Goal: Contribute content: Contribute content

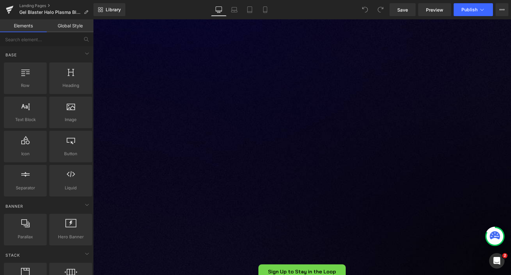
scroll to position [891, 0]
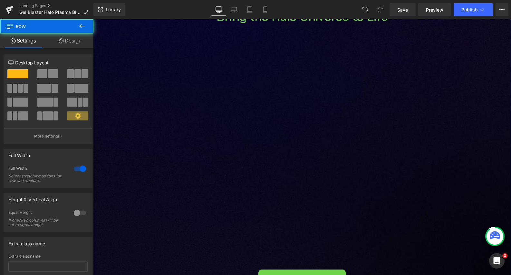
click at [225, 160] on div "Image Image Bring the Halo Universe to Life Heading Vimeo Row Sign Up to Stay i…" at bounding box center [302, 161] width 418 height 361
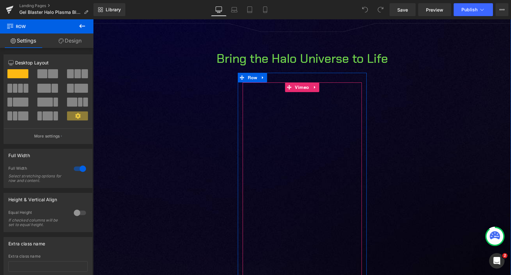
scroll to position [847, 0]
click at [302, 91] on span "Vimeo" at bounding box center [302, 88] width 18 height 10
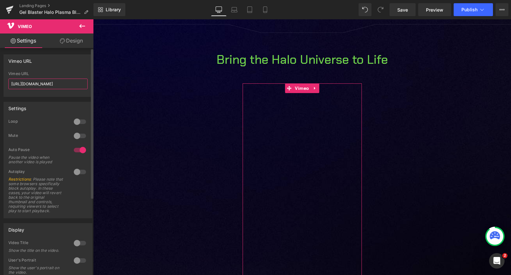
click at [49, 83] on input "https://vimeo.com/985163811" at bounding box center [47, 84] width 79 height 11
click at [53, 87] on input "https://vimeo.com/985163811" at bounding box center [47, 84] width 79 height 11
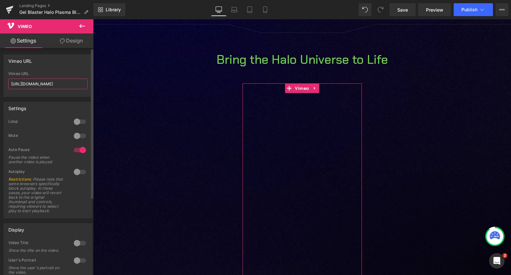
click at [53, 87] on input "https://vimeo.com/985163811" at bounding box center [47, 84] width 79 height 11
click at [55, 86] on input "https://vimeo.com/985163811" at bounding box center [47, 84] width 79 height 11
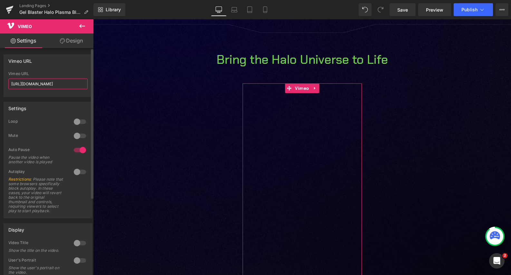
paste input "[DOMAIN_NAME][URL]"
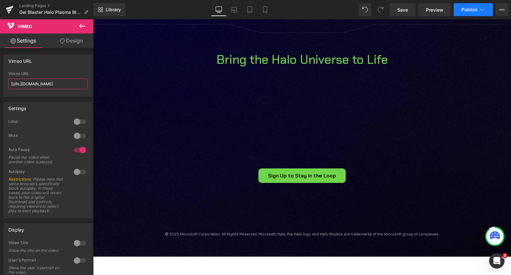
type input "[URL][DOMAIN_NAME]"
click at [464, 11] on span "Publish" at bounding box center [469, 9] width 16 height 5
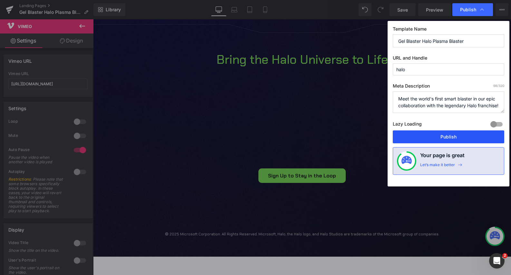
click at [440, 137] on button "Publish" at bounding box center [447, 136] width 111 height 13
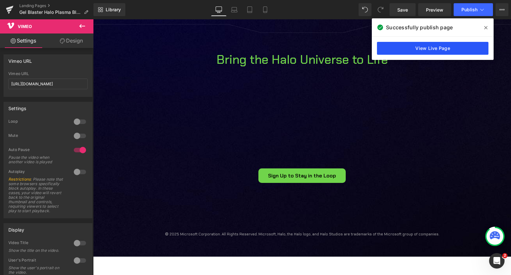
click at [464, 48] on link "View Live Page" at bounding box center [432, 48] width 111 height 13
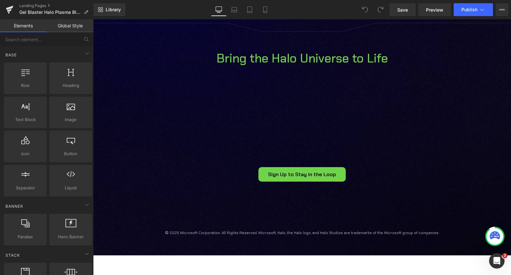
scroll to position [856, 0]
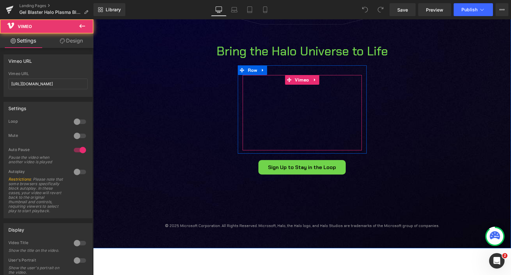
click at [301, 124] on div at bounding box center [301, 112] width 119 height 75
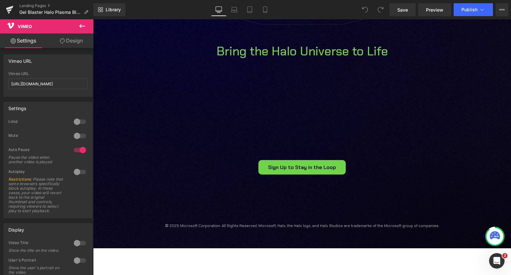
click at [80, 26] on icon at bounding box center [82, 26] width 6 height 4
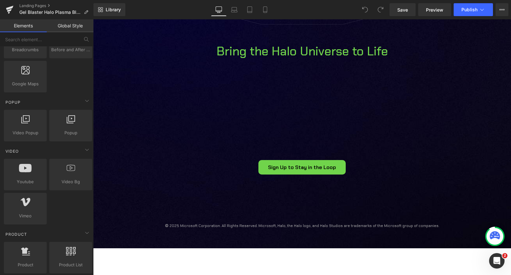
scroll to position [369, 0]
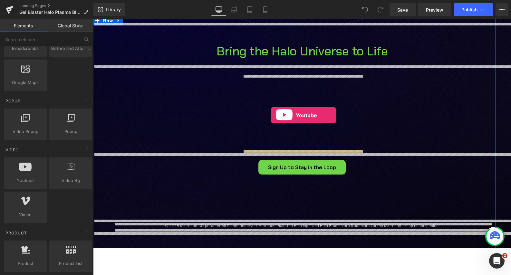
drag, startPoint x: 114, startPoint y: 192, endPoint x: 271, endPoint y: 115, distance: 174.7
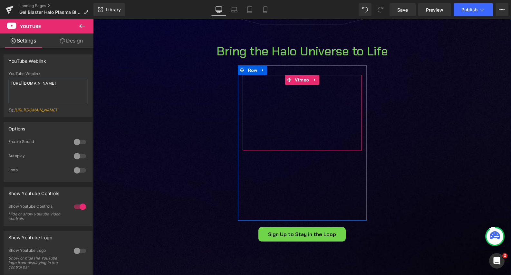
click at [288, 104] on div at bounding box center [301, 112] width 119 height 75
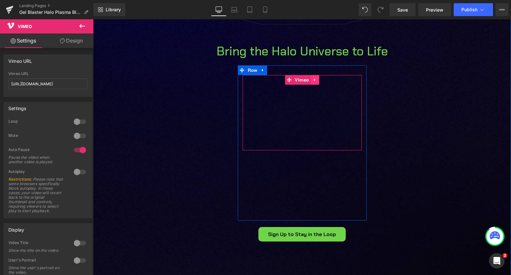
click at [316, 83] on link at bounding box center [315, 80] width 8 height 10
click at [319, 80] on icon at bounding box center [319, 80] width 5 height 5
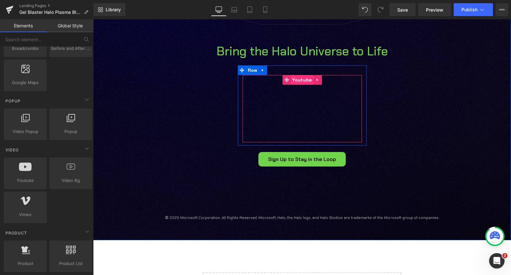
click at [303, 80] on span "Youtube" at bounding box center [301, 80] width 23 height 10
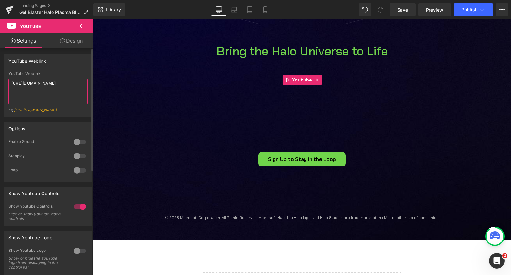
click at [44, 85] on textarea "[URL][DOMAIN_NAME]" at bounding box center [47, 92] width 79 height 26
paste textarea "[DOMAIN_NAME][URL]"
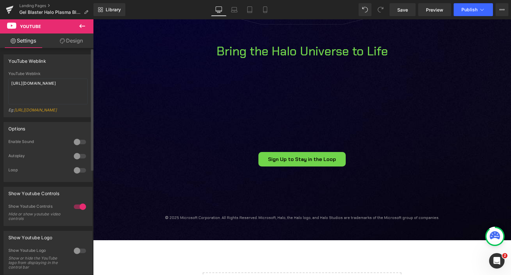
click at [68, 66] on div "YouTube Weblink" at bounding box center [48, 61] width 88 height 12
click at [467, 11] on span "Publish" at bounding box center [469, 9] width 16 height 5
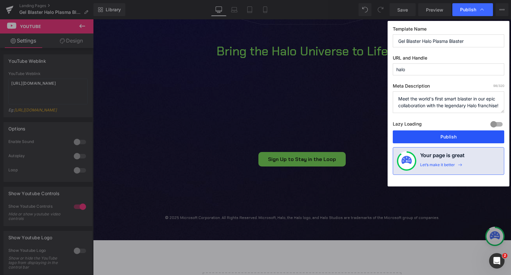
click at [452, 138] on button "Publish" at bounding box center [447, 136] width 111 height 13
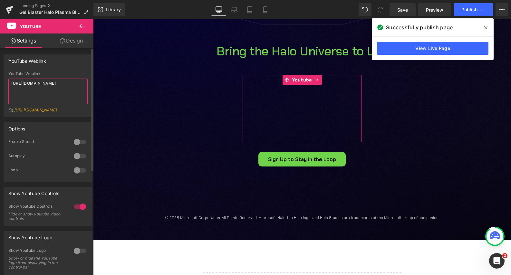
click at [54, 92] on textarea "[URL][DOMAIN_NAME]" at bounding box center [47, 92] width 79 height 26
paste textarea
type textarea "[URL][DOMAIN_NAME]"
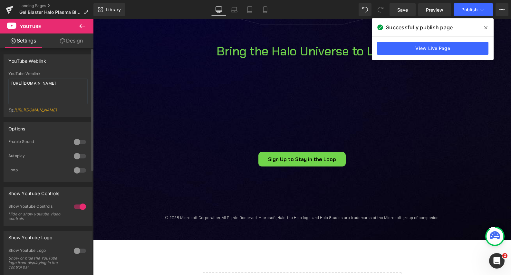
click at [73, 68] on div "YouTube Weblink [URL][DOMAIN_NAME] YouTube Weblink [URL][DOMAIN_NAME] Eg: [URL]…" at bounding box center [48, 85] width 89 height 63
click at [487, 27] on span at bounding box center [485, 28] width 10 height 10
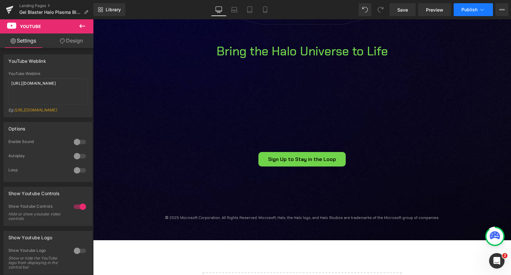
click at [466, 11] on span "Publish" at bounding box center [469, 9] width 16 height 5
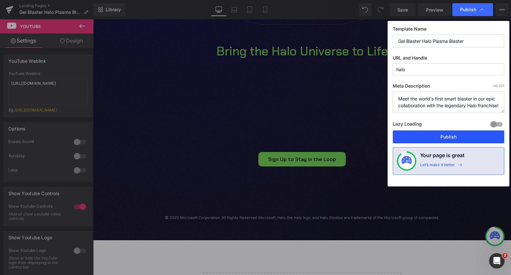
click at [458, 138] on button "Publish" at bounding box center [447, 136] width 111 height 13
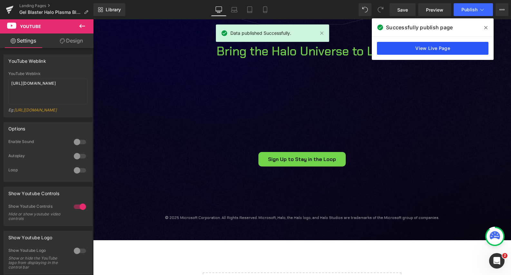
click at [433, 48] on link "View Live Page" at bounding box center [432, 48] width 111 height 13
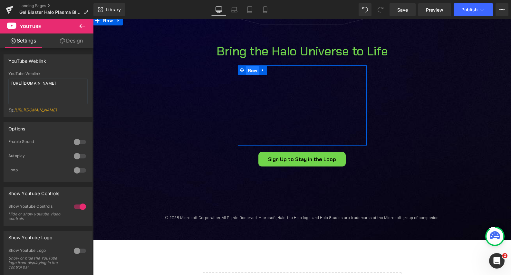
click at [253, 71] on span "Row" at bounding box center [252, 71] width 13 height 10
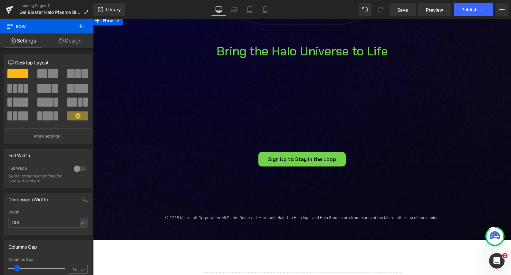
click at [242, 99] on div "Youtube" at bounding box center [301, 108] width 119 height 67
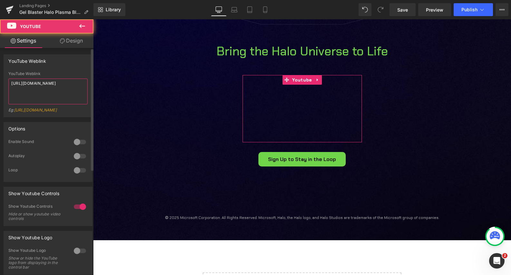
click at [57, 85] on textarea "[URL][DOMAIN_NAME]" at bounding box center [47, 92] width 79 height 26
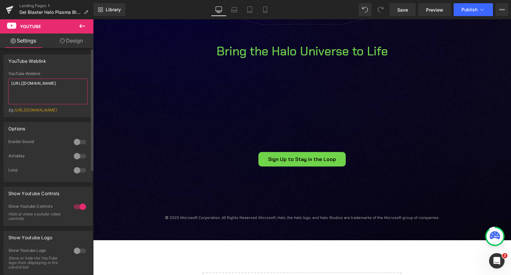
type textarea "[URL][DOMAIN_NAME]"
click at [69, 63] on div "YouTube Weblink" at bounding box center [48, 61] width 88 height 12
click at [478, 8] on icon at bounding box center [481, 9] width 6 height 6
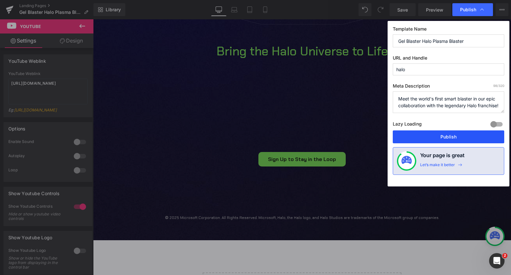
click at [451, 139] on button "Publish" at bounding box center [447, 136] width 111 height 13
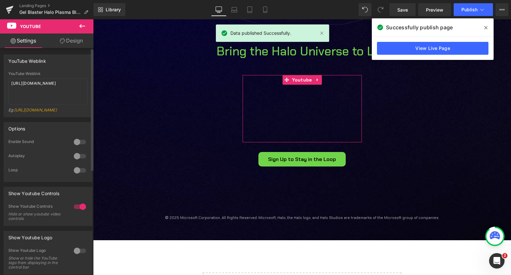
click at [75, 175] on div at bounding box center [79, 170] width 15 height 10
click at [75, 160] on div at bounding box center [79, 156] width 15 height 10
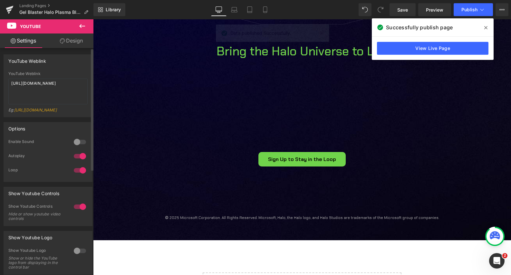
click at [77, 146] on div at bounding box center [79, 142] width 15 height 10
click at [79, 147] on div at bounding box center [79, 142] width 15 height 10
click at [78, 147] on div at bounding box center [79, 142] width 15 height 10
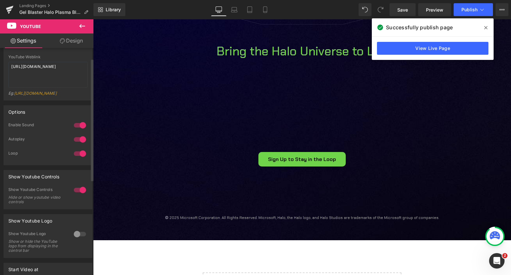
scroll to position [20, 0]
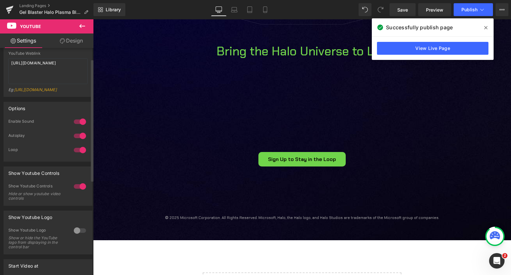
click at [78, 191] on div at bounding box center [79, 186] width 15 height 10
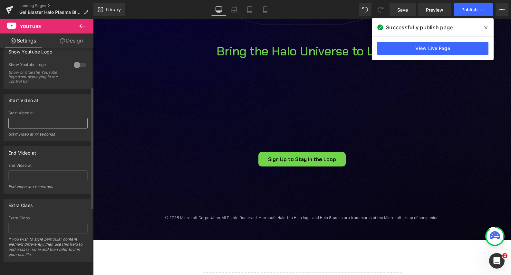
scroll to position [0, 0]
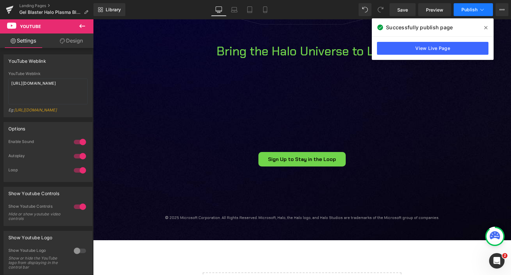
click at [473, 11] on span "Publish" at bounding box center [469, 9] width 16 height 5
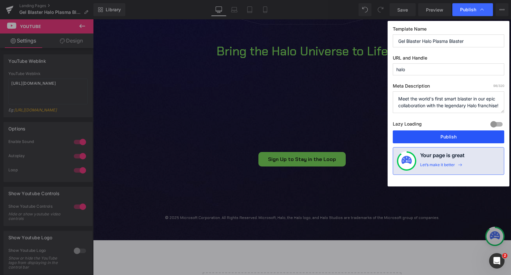
click at [446, 137] on button "Publish" at bounding box center [447, 136] width 111 height 13
